Goal: Communication & Community: Answer question/provide support

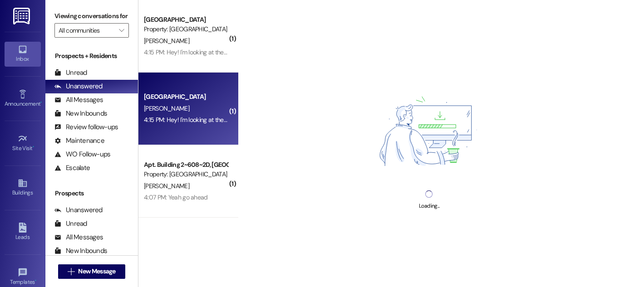
click at [210, 88] on div "Colonial House Prospect [PERSON_NAME] 4:15 PM: Hey! I'm looking at the lease se…" at bounding box center [188, 109] width 100 height 73
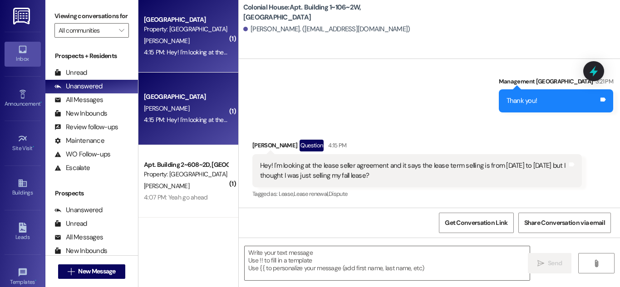
scroll to position [15746, 0]
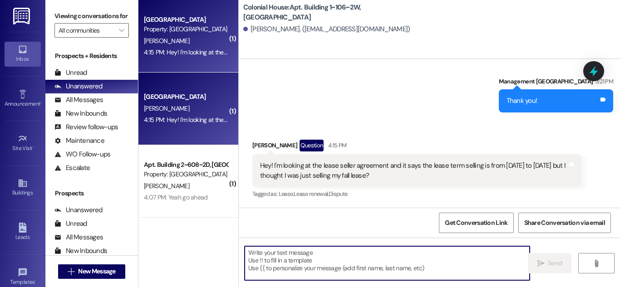
click at [414, 253] on textarea at bounding box center [387, 263] width 285 height 34
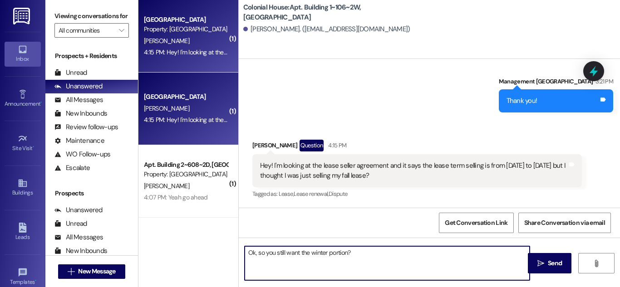
type textarea "Ok, so you still want the winter portion?"
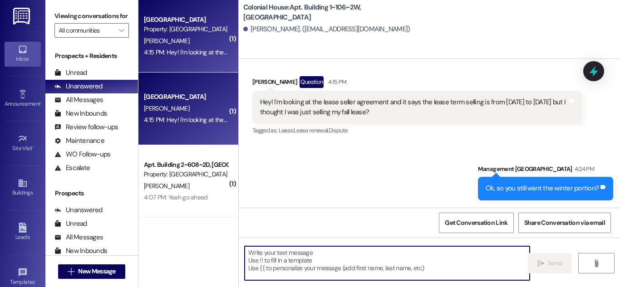
scroll to position [15809, 0]
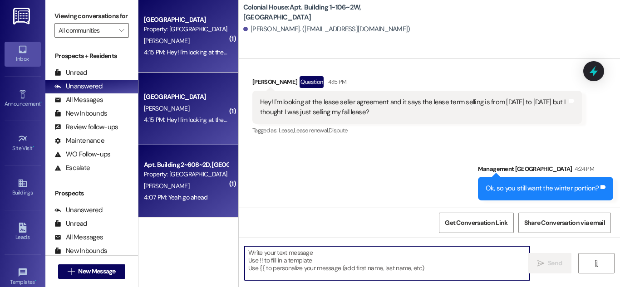
click at [190, 166] on div "Apt. Building 2~608~2D, [GEOGRAPHIC_DATA]" at bounding box center [186, 165] width 84 height 10
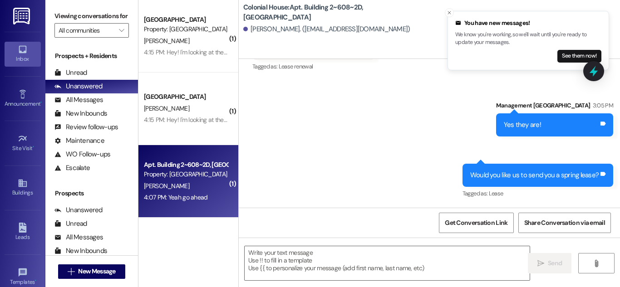
scroll to position [32010, 0]
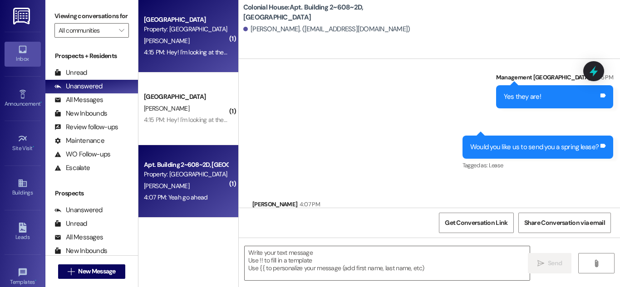
click at [204, 42] on div "[PERSON_NAME]" at bounding box center [186, 40] width 86 height 11
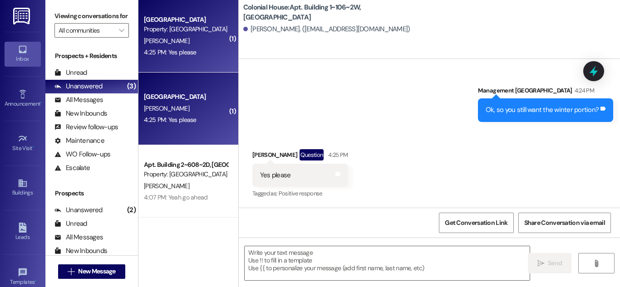
scroll to position [15887, 0]
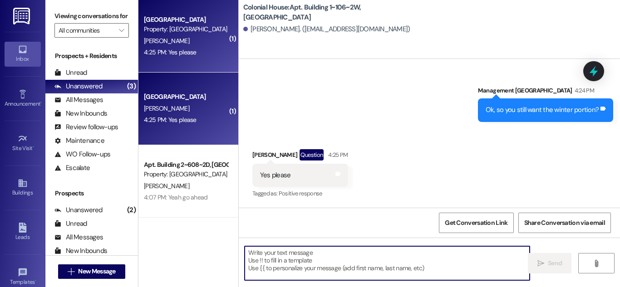
click at [293, 261] on textarea at bounding box center [387, 263] width 285 height 34
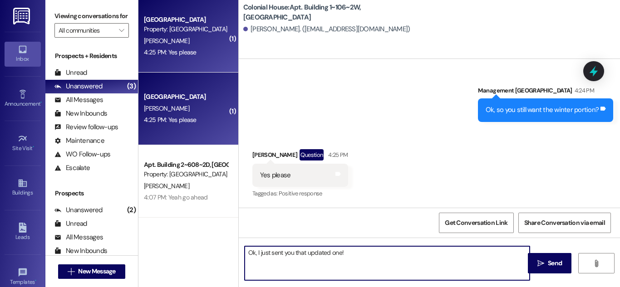
type textarea "Ok, I just sent you that updated one!"
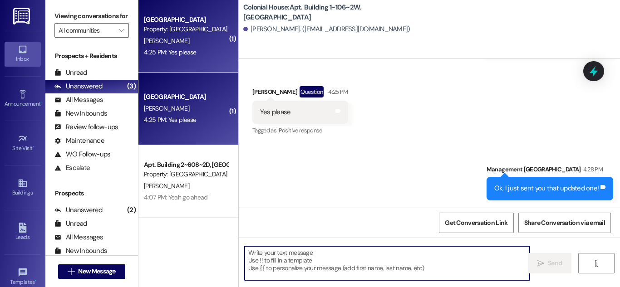
scroll to position [15951, 0]
